Goal: Transaction & Acquisition: Purchase product/service

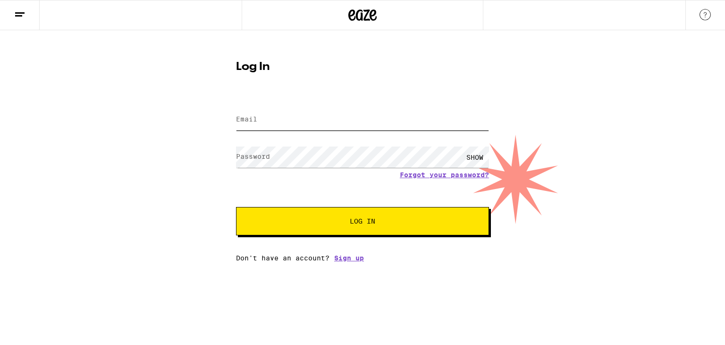
click at [287, 116] on input "Email" at bounding box center [362, 119] width 253 height 21
type input "Mon"
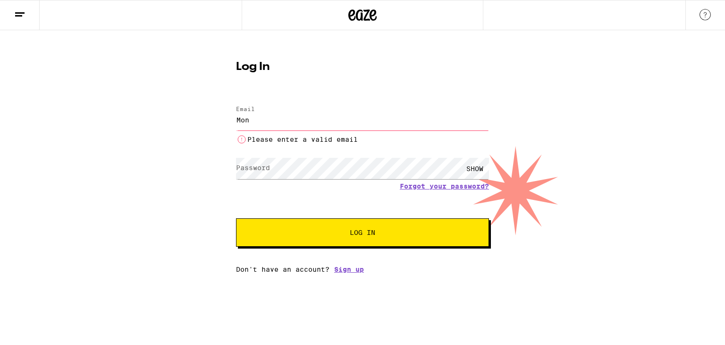
click at [345, 262] on div "Email Email Mon Please enter a valid email Password Password SHOW Forgot your p…" at bounding box center [362, 184] width 253 height 177
click at [344, 127] on input "Mon" at bounding box center [362, 119] width 253 height 21
click at [352, 269] on link "Sign up" at bounding box center [349, 269] width 30 height 8
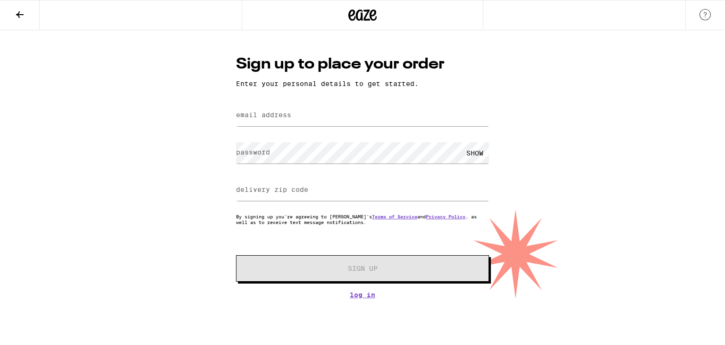
click at [326, 129] on div at bounding box center [362, 115] width 253 height 28
click at [331, 108] on input "email address" at bounding box center [362, 115] width 253 height 21
type input "[EMAIL_ADDRESS][DOMAIN_NAME]"
click at [476, 152] on div "SHOW" at bounding box center [475, 152] width 28 height 21
click at [397, 203] on div at bounding box center [362, 190] width 253 height 28
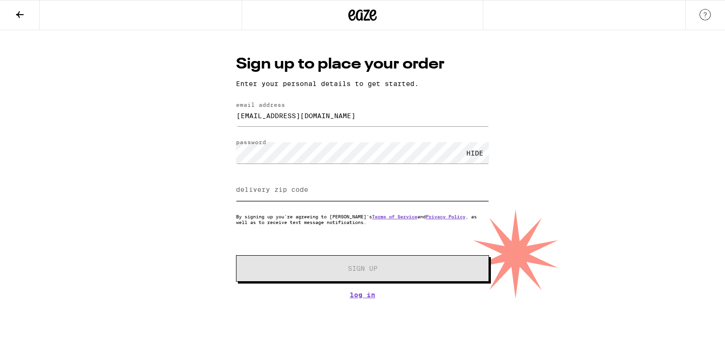
click at [404, 195] on input "delivery zip code" at bounding box center [362, 189] width 253 height 21
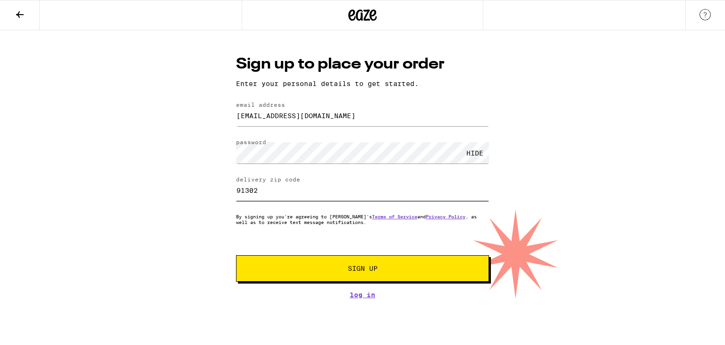
type input "91302"
click at [412, 275] on button "Sign Up" at bounding box center [362, 268] width 253 height 26
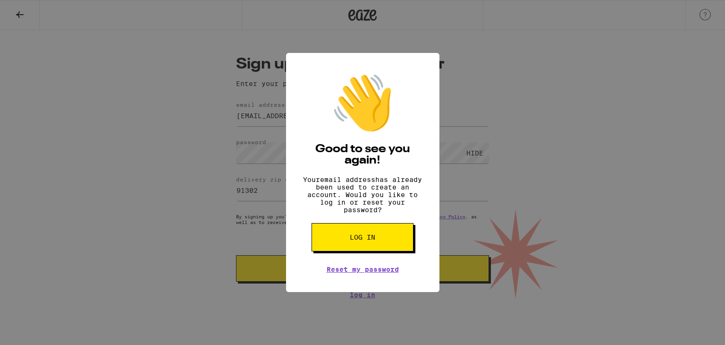
click at [377, 246] on button "Log in" at bounding box center [363, 237] width 102 height 28
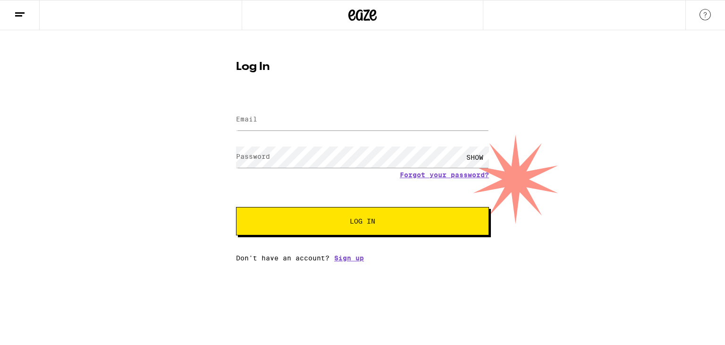
click at [343, 133] on div at bounding box center [362, 120] width 253 height 28
click at [336, 120] on input "Email" at bounding box center [362, 119] width 253 height 21
type input "[EMAIL_ADDRESS][DOMAIN_NAME]"
click at [454, 225] on button "Log In" at bounding box center [362, 221] width 253 height 28
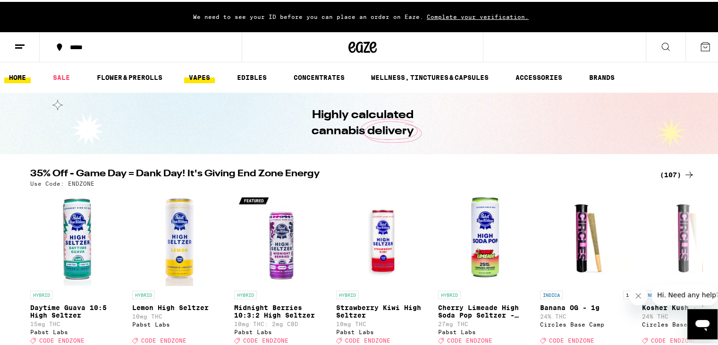
click at [190, 75] on link "VAPES" at bounding box center [199, 75] width 31 height 11
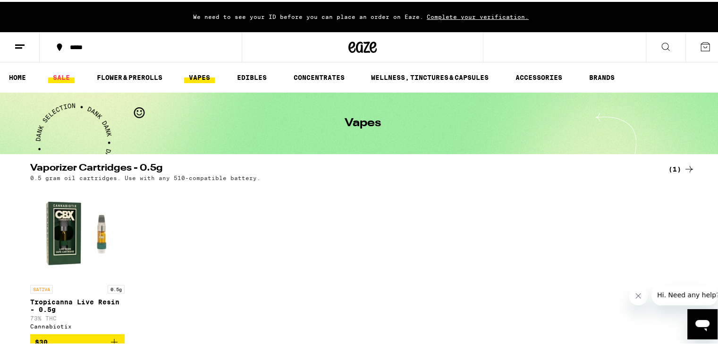
click at [64, 81] on link "SALE" at bounding box center [61, 75] width 26 height 11
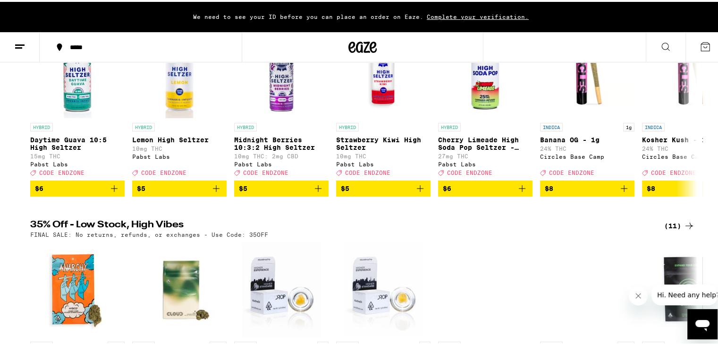
scroll to position [232, 0]
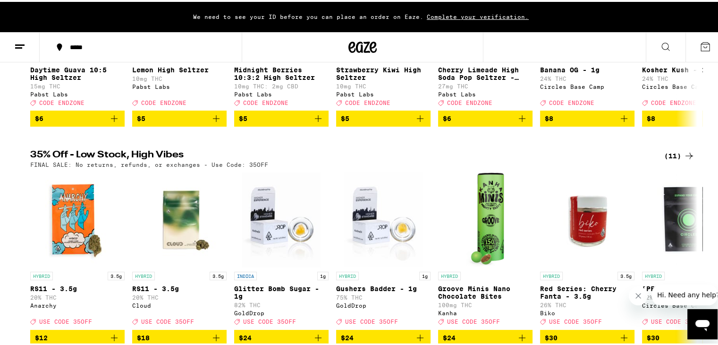
click at [683, 157] on icon at bounding box center [688, 153] width 11 height 11
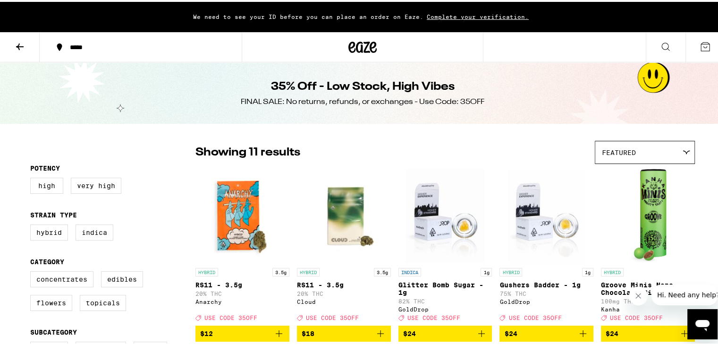
click at [649, 147] on div "Featured" at bounding box center [644, 150] width 99 height 22
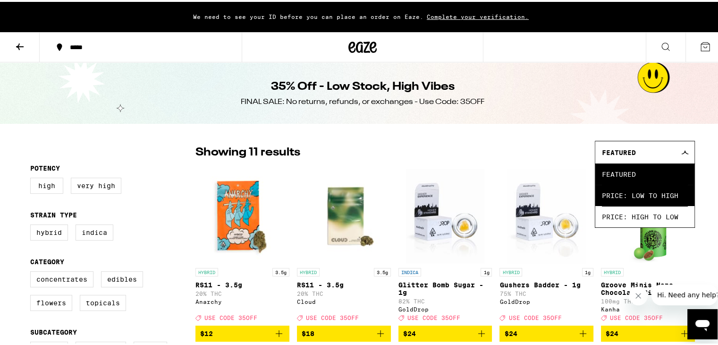
click at [640, 194] on span "Price: Low to High" at bounding box center [645, 193] width 86 height 21
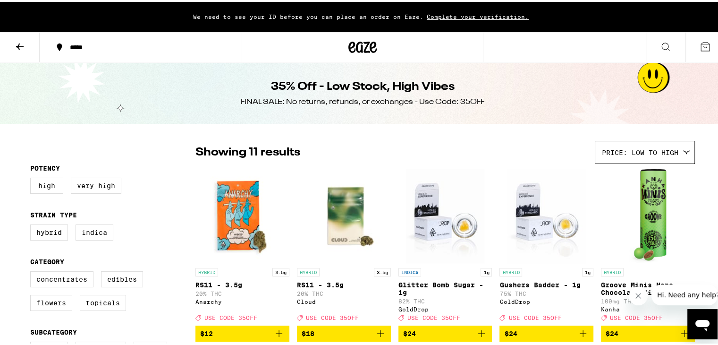
click at [15, 56] on button at bounding box center [20, 46] width 40 height 30
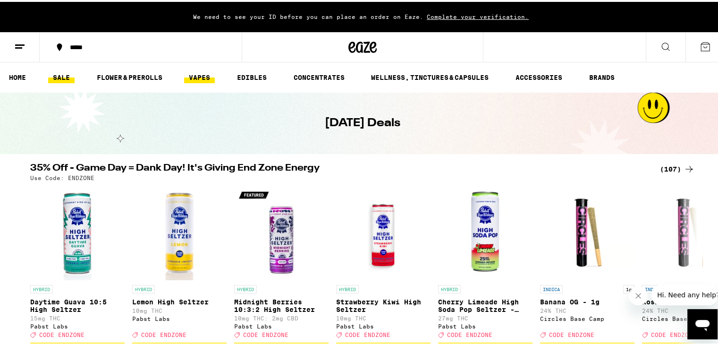
click at [206, 71] on link "VAPES" at bounding box center [199, 75] width 31 height 11
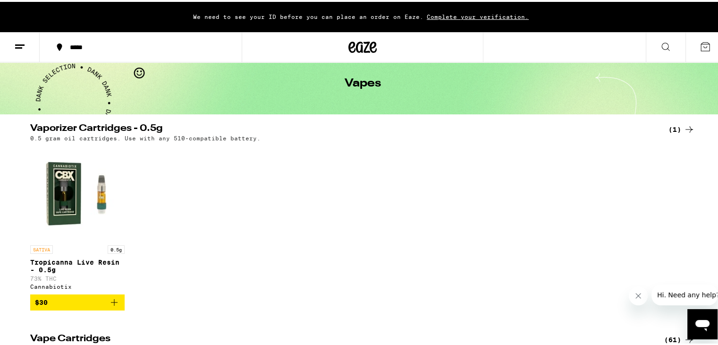
scroll to position [189, 0]
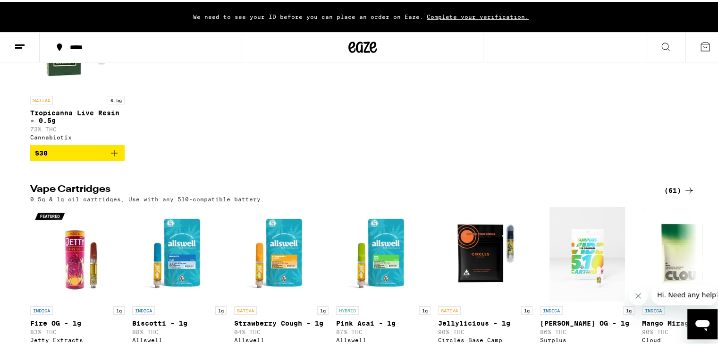
click at [673, 193] on div "(61)" at bounding box center [679, 188] width 31 height 11
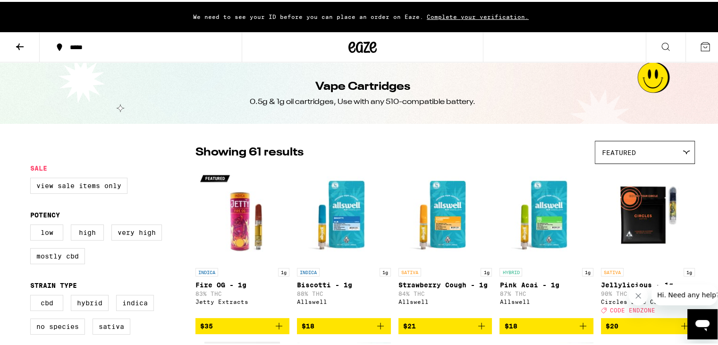
click at [650, 149] on div "Featured" at bounding box center [644, 150] width 99 height 22
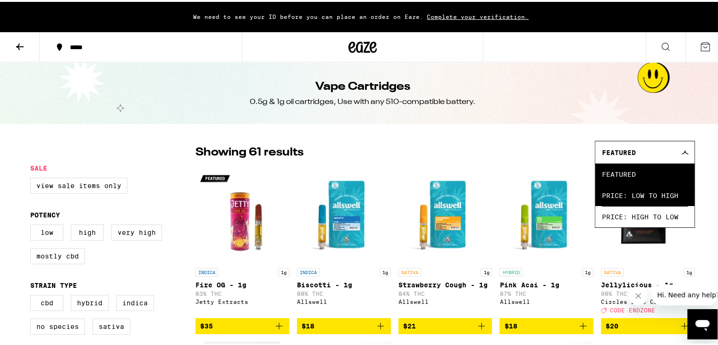
click at [644, 189] on span "Price: Low to High" at bounding box center [645, 193] width 86 height 21
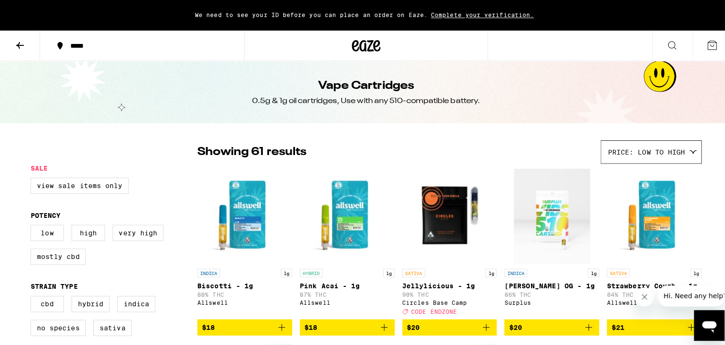
scroll to position [47, 0]
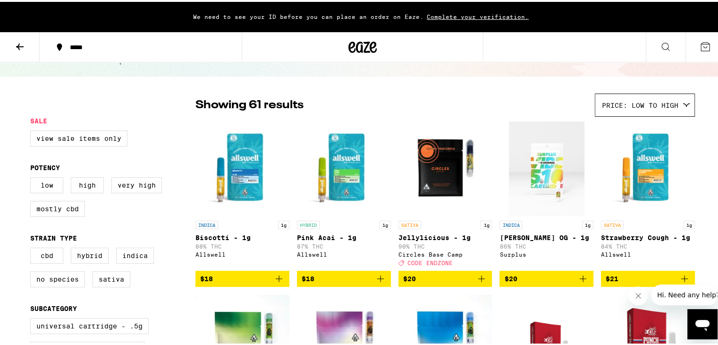
click at [378, 282] on icon "Add to bag" at bounding box center [380, 276] width 11 height 11
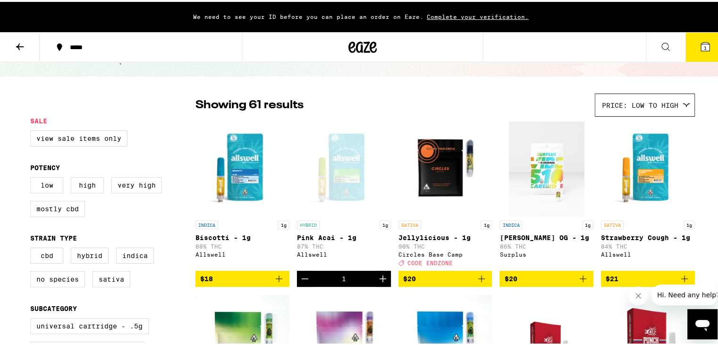
click at [276, 280] on icon "Add to bag" at bounding box center [279, 276] width 7 height 7
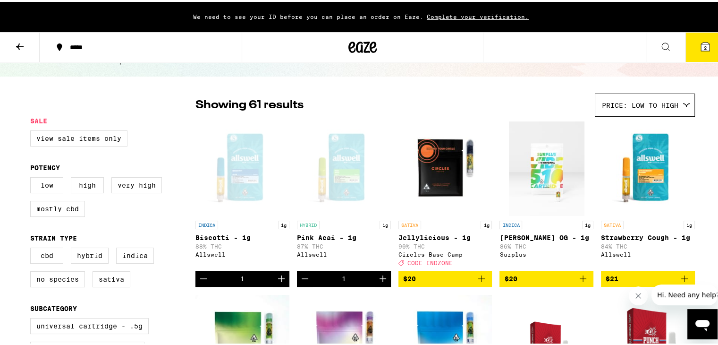
click at [701, 43] on icon at bounding box center [705, 45] width 8 height 8
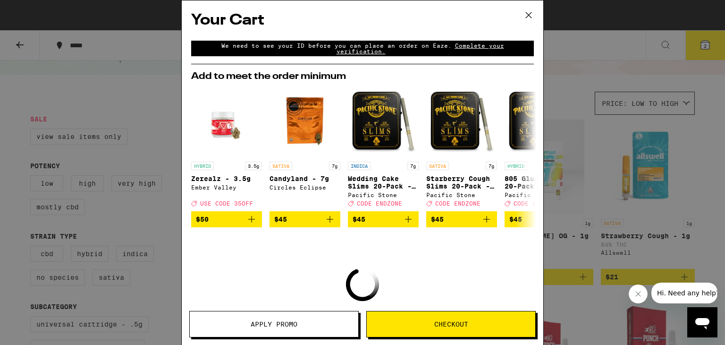
click at [478, 49] on span "Complete your verification." at bounding box center [421, 48] width 168 height 12
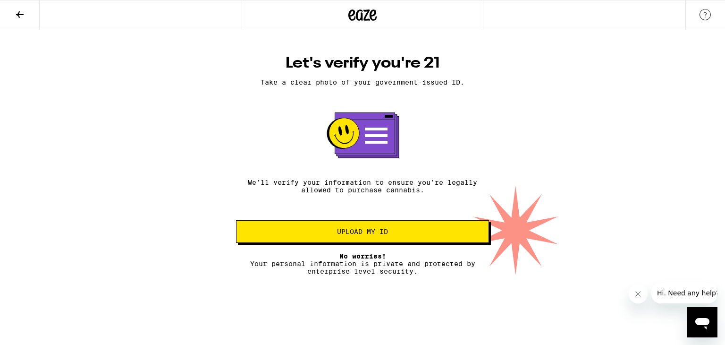
click at [357, 242] on button "Upload my ID" at bounding box center [362, 231] width 253 height 23
click at [374, 230] on span "Upload my ID" at bounding box center [362, 231] width 51 height 7
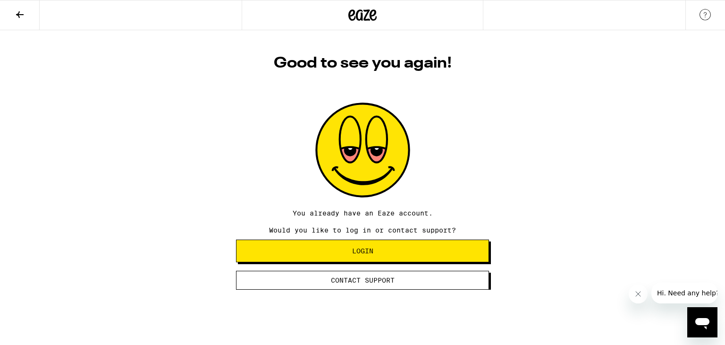
click at [365, 254] on span "Login" at bounding box center [362, 250] width 21 height 7
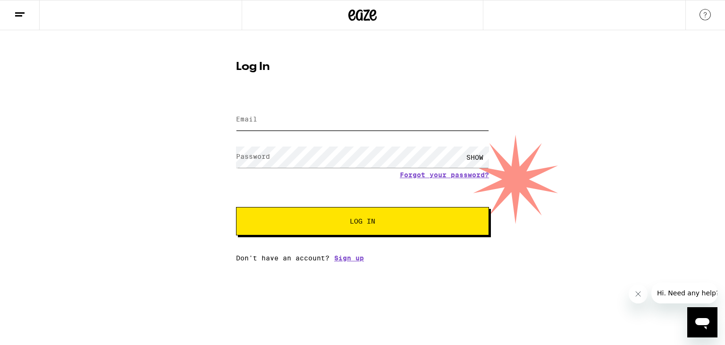
click at [327, 121] on input "Email" at bounding box center [362, 119] width 253 height 21
type input "[EMAIL_ADDRESS][DOMAIN_NAME]"
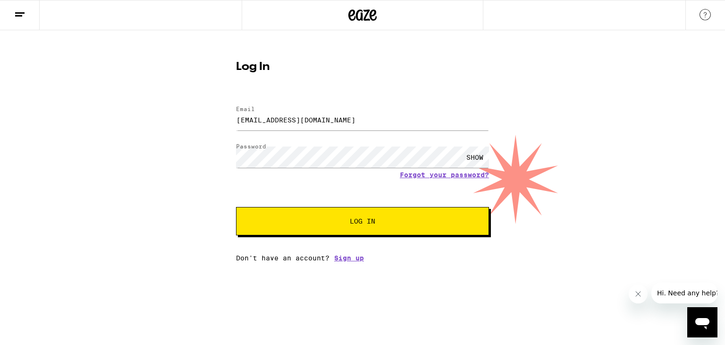
click at [427, 227] on button "Log In" at bounding box center [362, 221] width 253 height 28
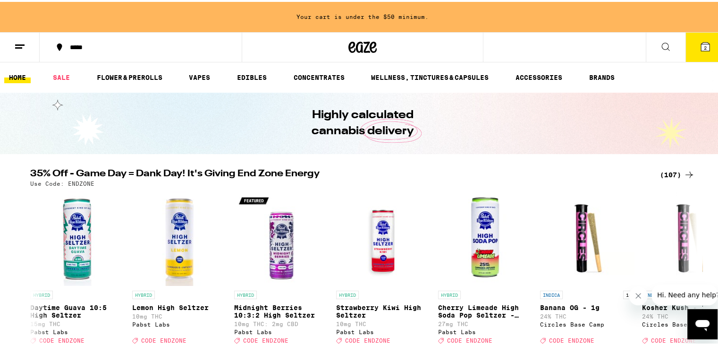
click at [708, 50] on button "2" at bounding box center [705, 45] width 40 height 29
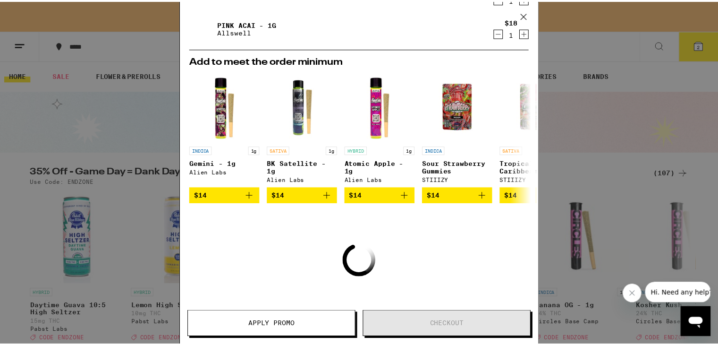
scroll to position [139, 0]
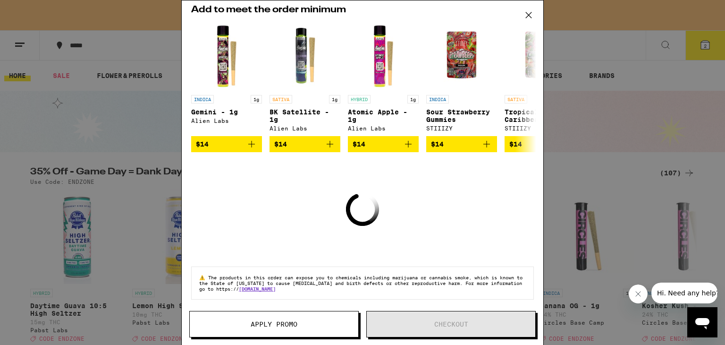
click at [530, 21] on icon at bounding box center [529, 15] width 14 height 14
